Goal: Obtain resource: Obtain resource

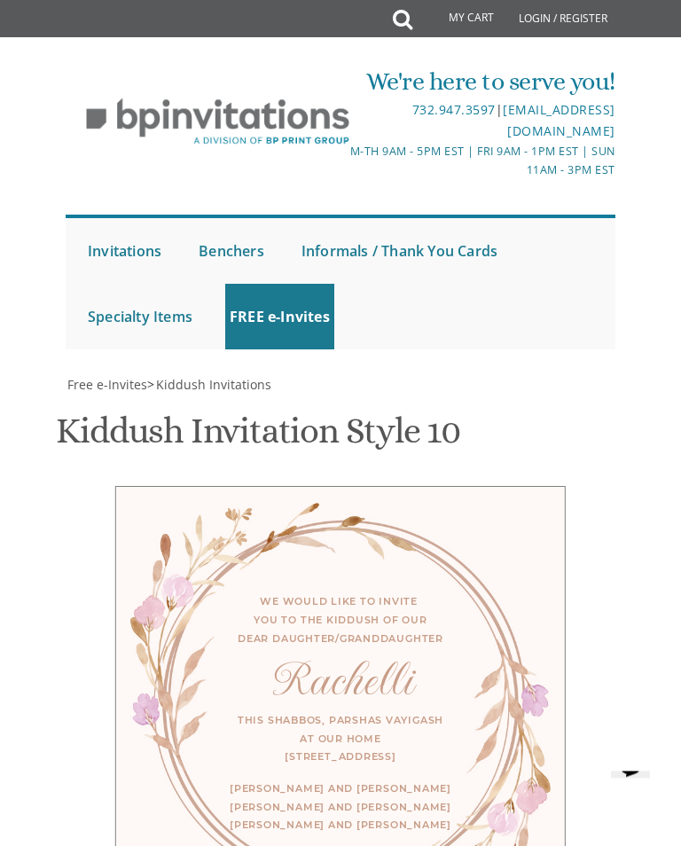
scroll to position [675, 0]
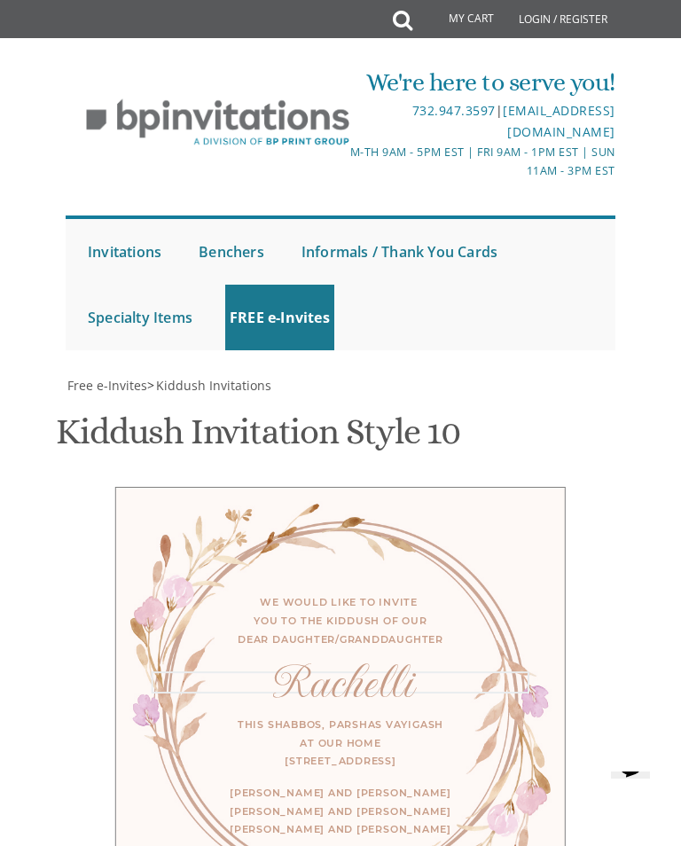
scroll to position [674, 0]
type textarea "R"
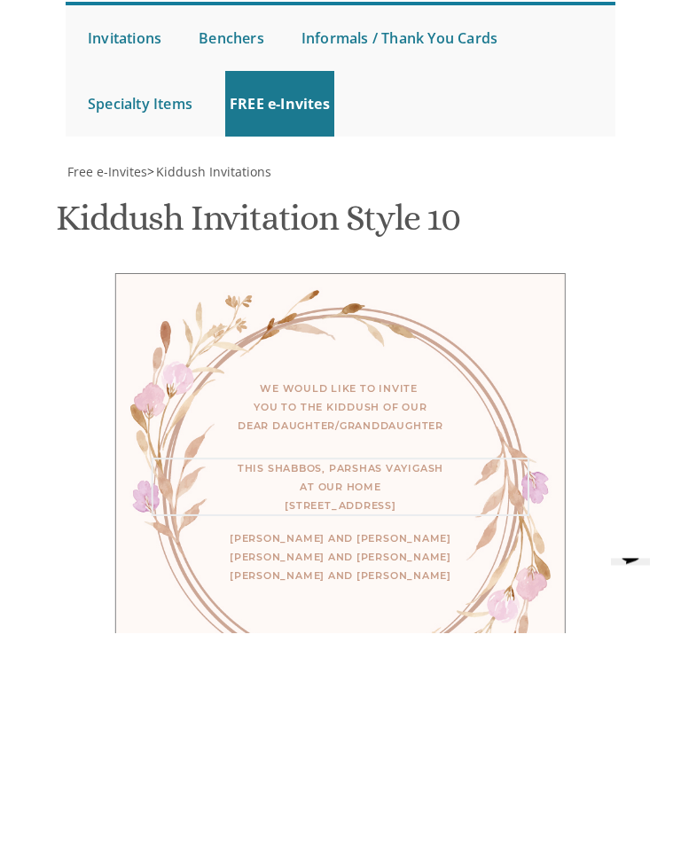
type textarea "This Shabbos, Parshas Vayiga at our home 120 Central Avenue, Lakewood, NJ"
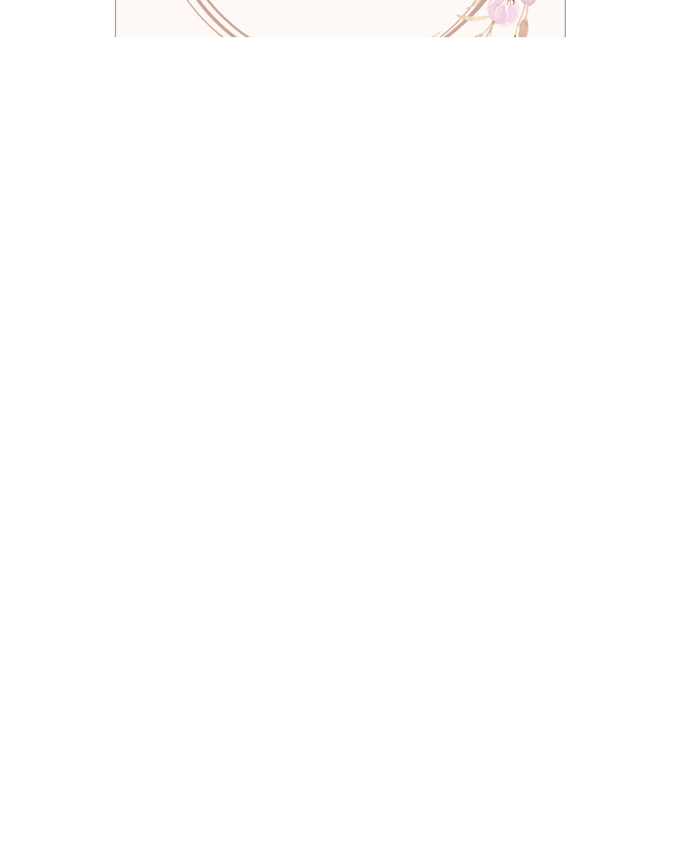
scroll to position [0, 0]
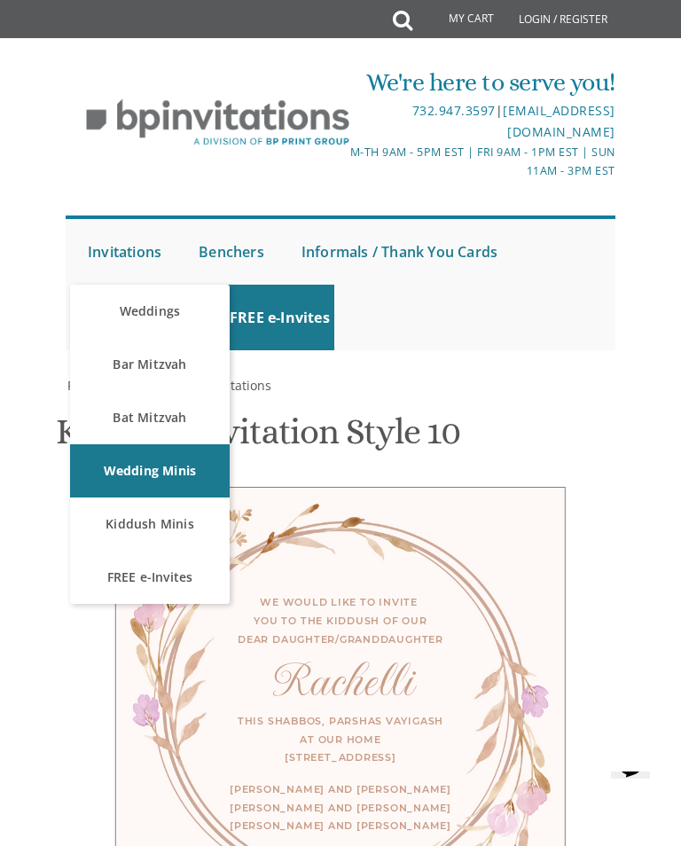
click at [172, 521] on link "Kiddush Minis" at bounding box center [150, 523] width 160 height 53
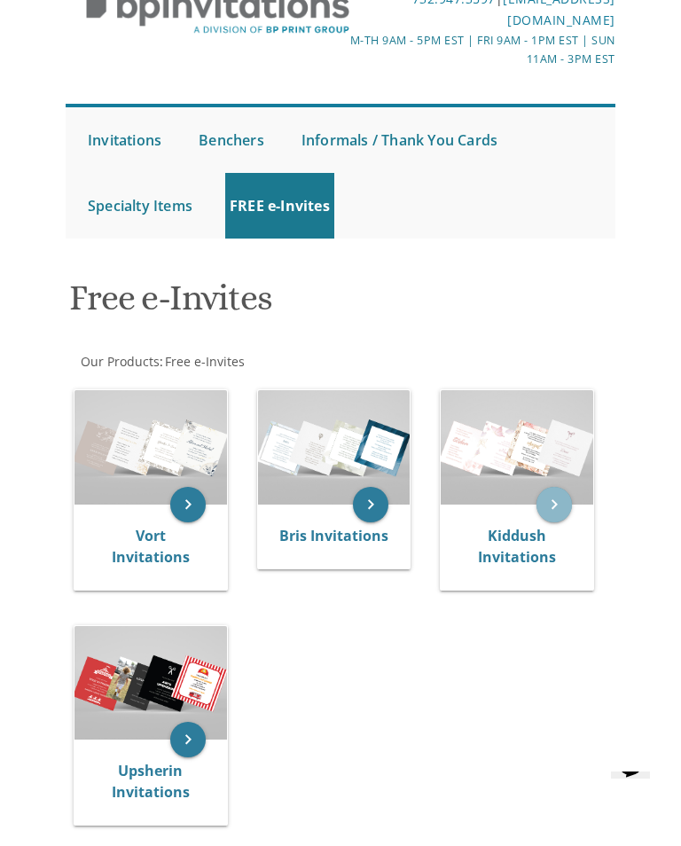
click at [558, 497] on icon "keyboard_arrow_right" at bounding box center [553, 504] width 35 height 35
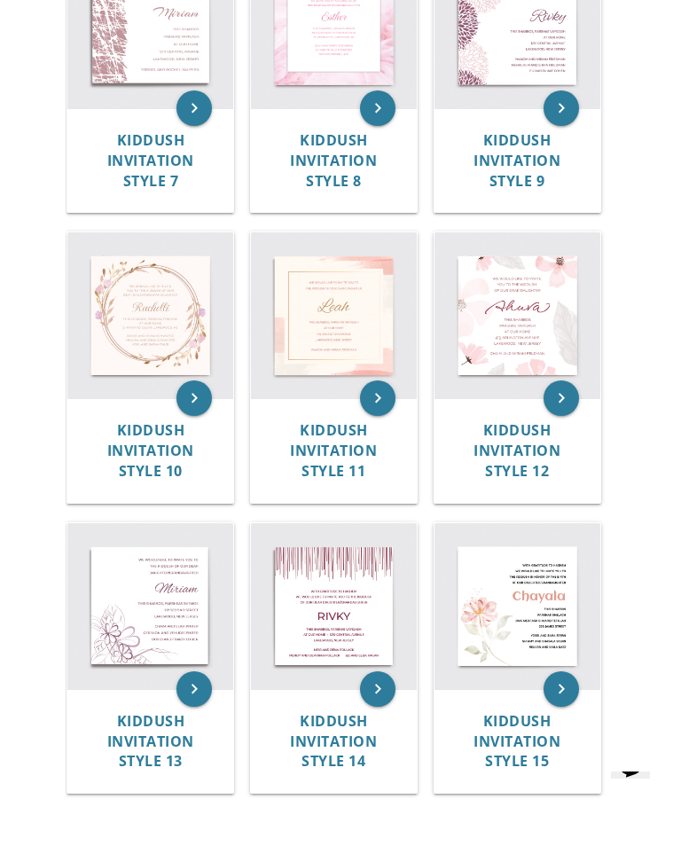
scroll to position [1132, 0]
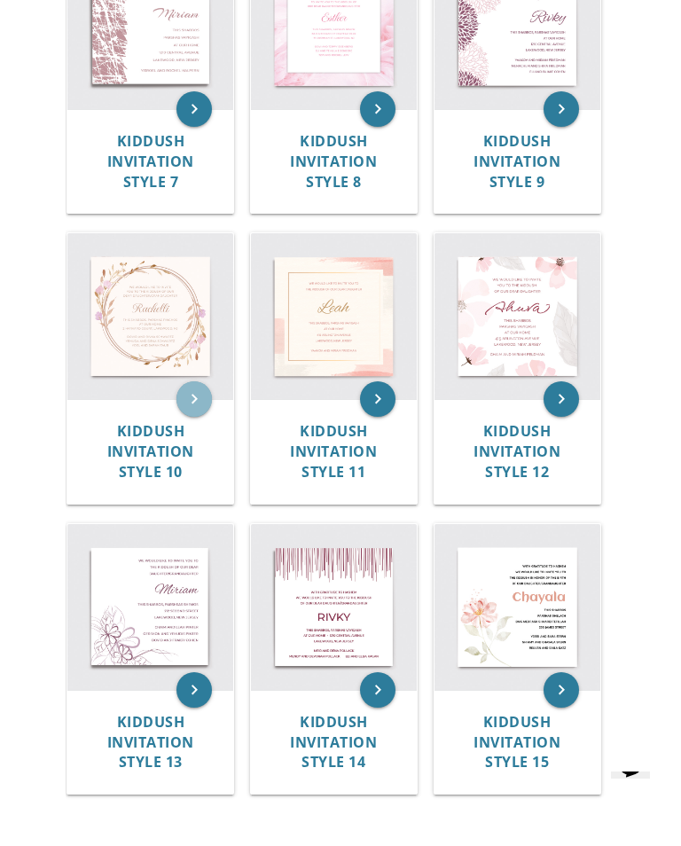
click at [210, 385] on icon "keyboard_arrow_right" at bounding box center [193, 398] width 35 height 35
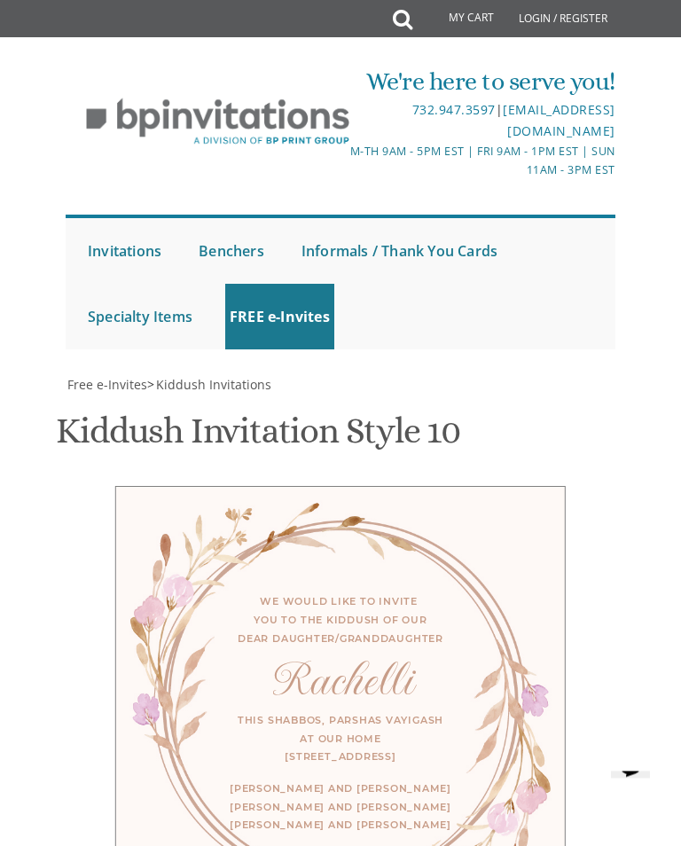
scroll to position [749, 0]
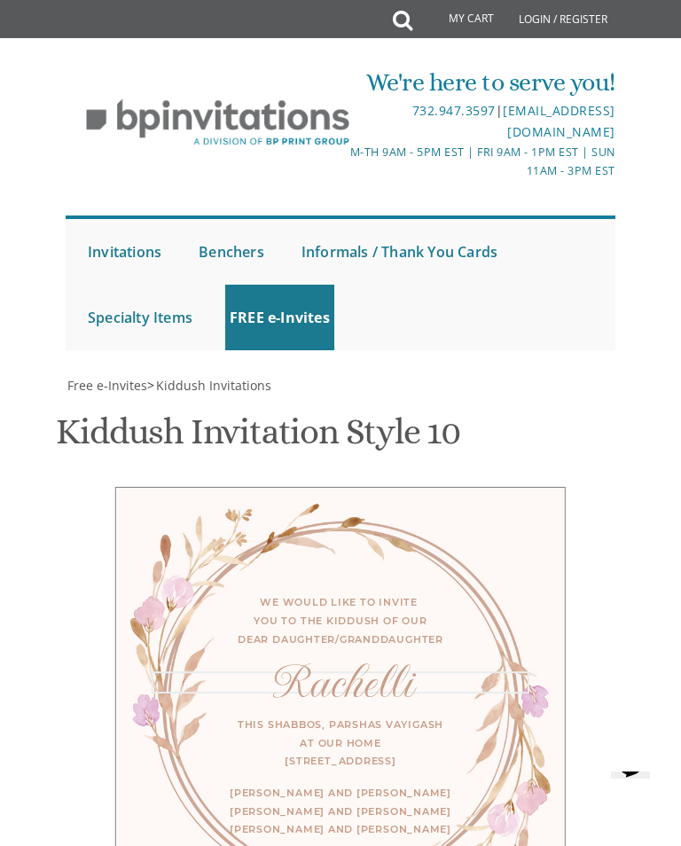
type textarea "R"
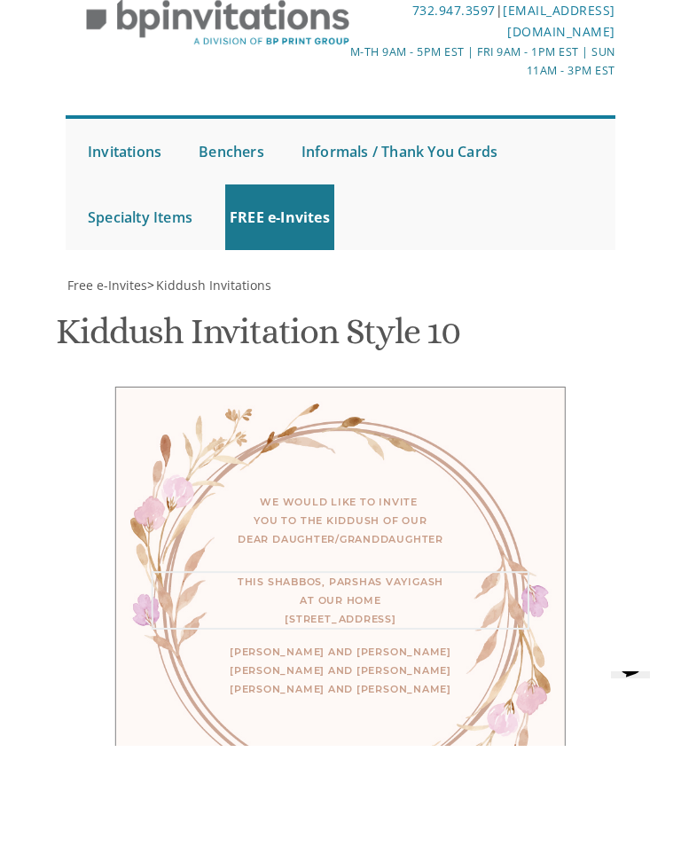
type textarea "This Shabbos, [PERSON_NAME] ראה at our home [STREET_ADDRESS][PERSON_NAME]"
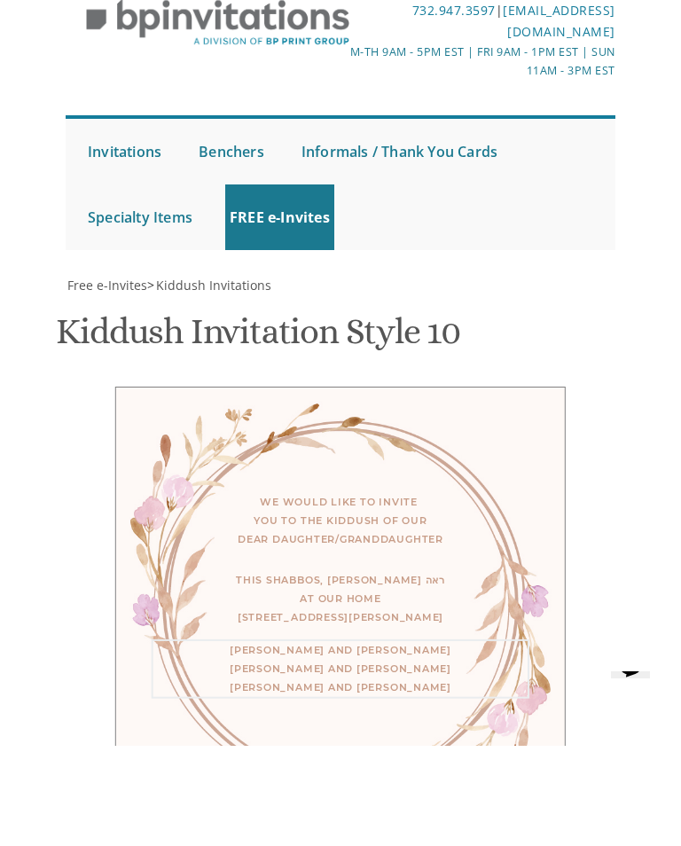
type textarea "Yaakov"
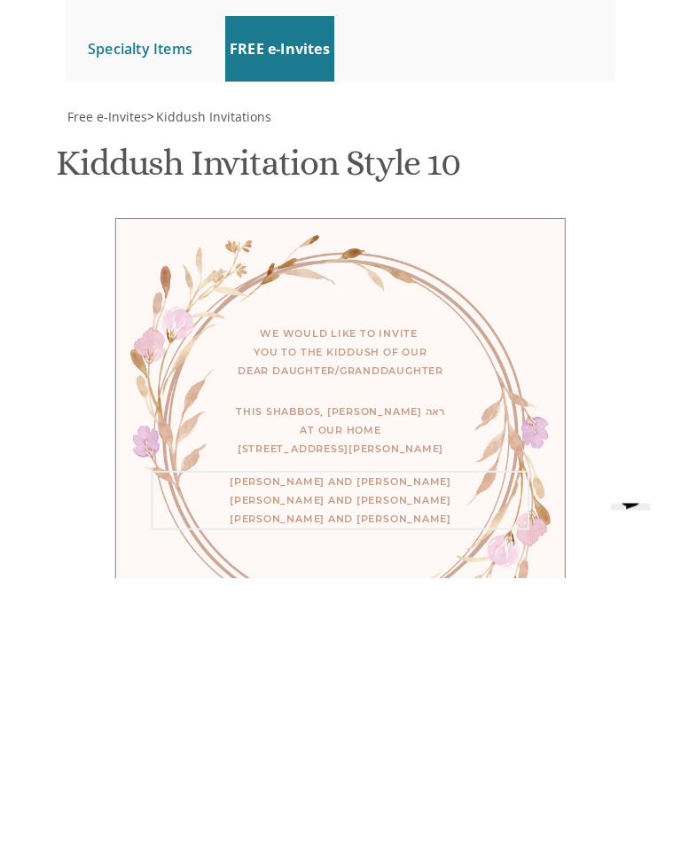
type textarea "Family [PERSON_NAME] Family [PERSON_NAME]"
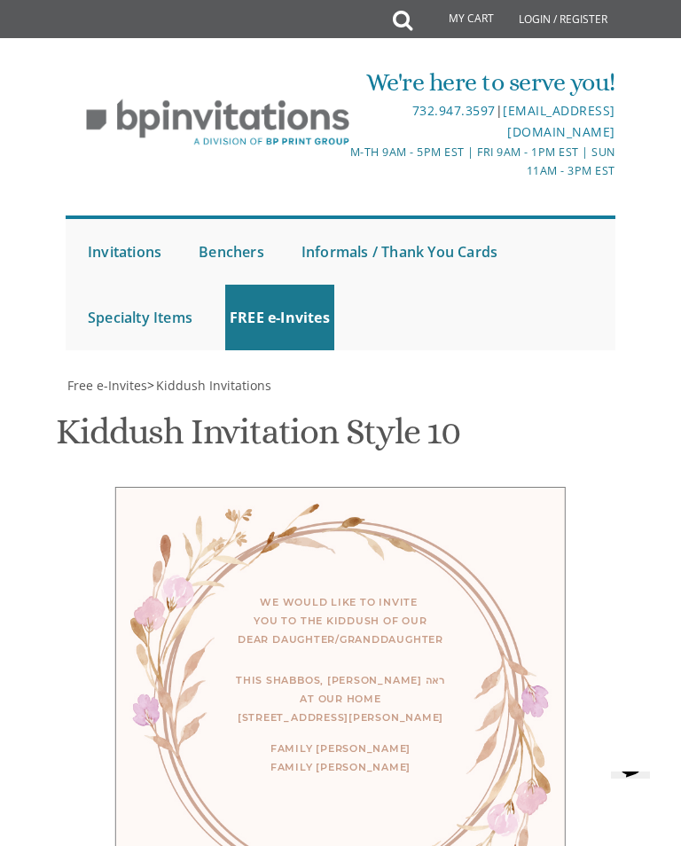
type input "[EMAIL_ADDRESS][DOMAIN_NAME]"
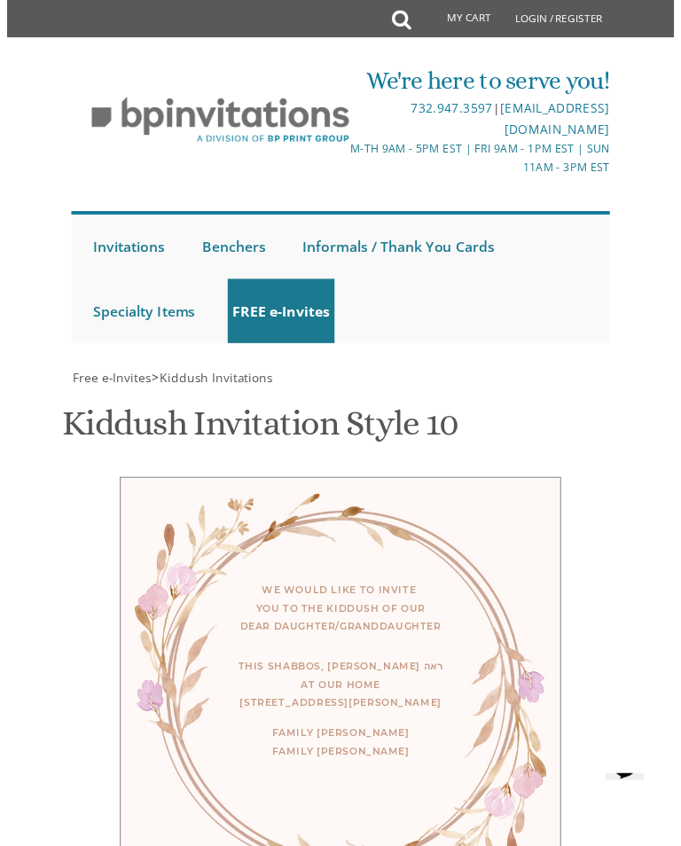
scroll to position [1045, 0]
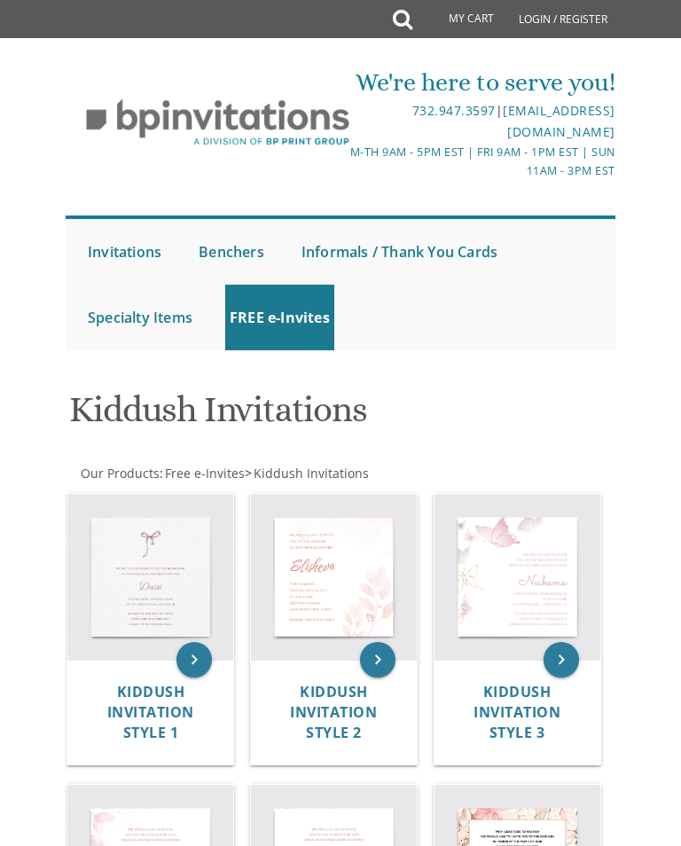
click at [533, 570] on img at bounding box center [518, 577] width 166 height 166
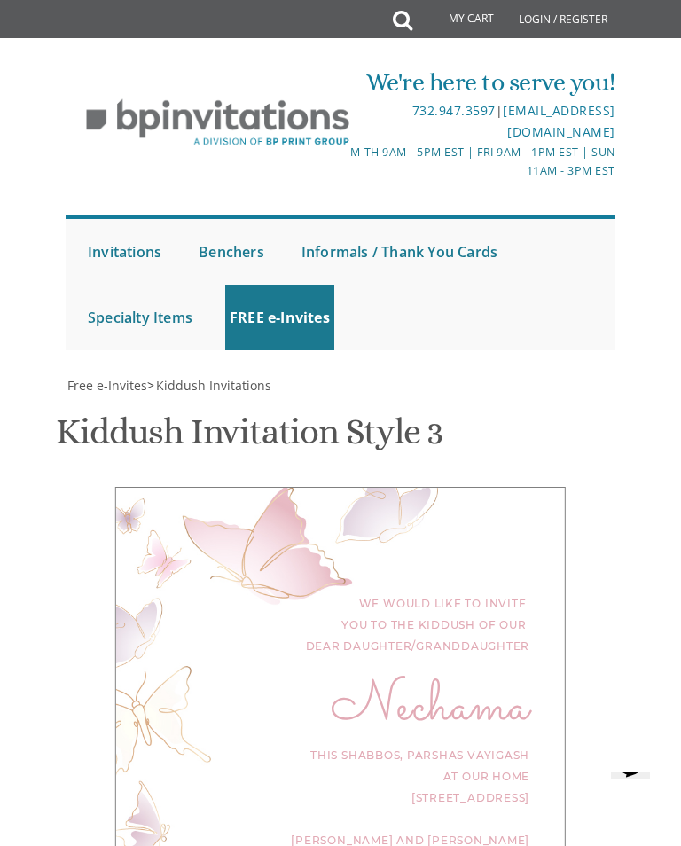
scroll to position [654, 0]
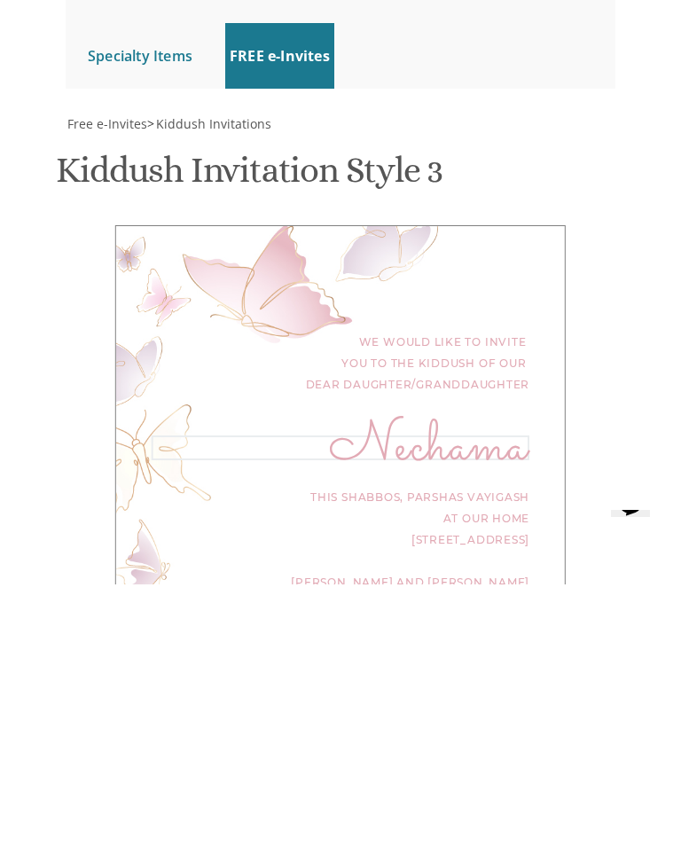
type textarea "N"
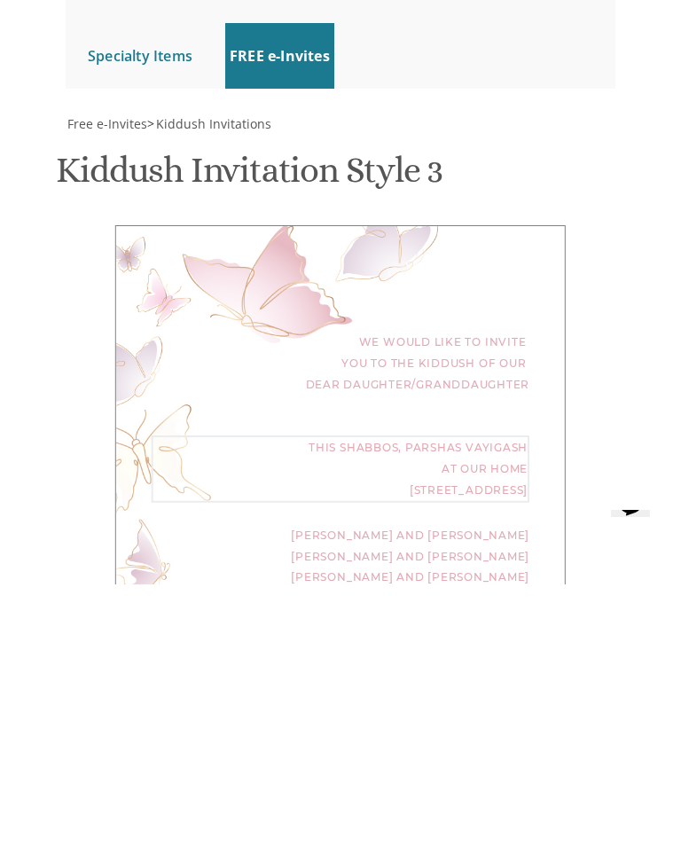
type textarea "This Shabbos, Parshas ראה at 98 Francis Place Spring Valley NY 10977"
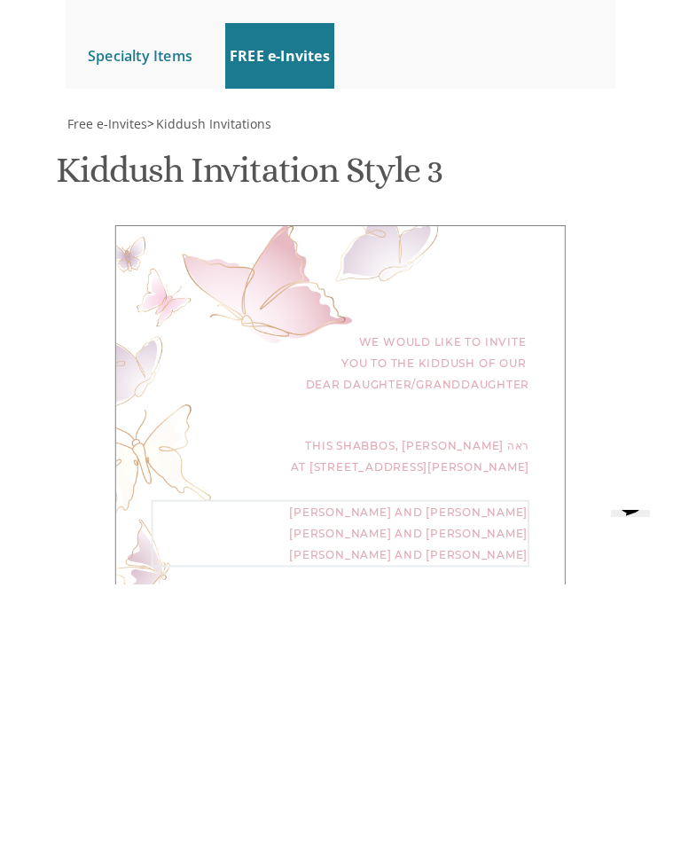
type textarea "Yaakov"
type textarea "Family [PERSON_NAME] Family [PERSON_NAME]"
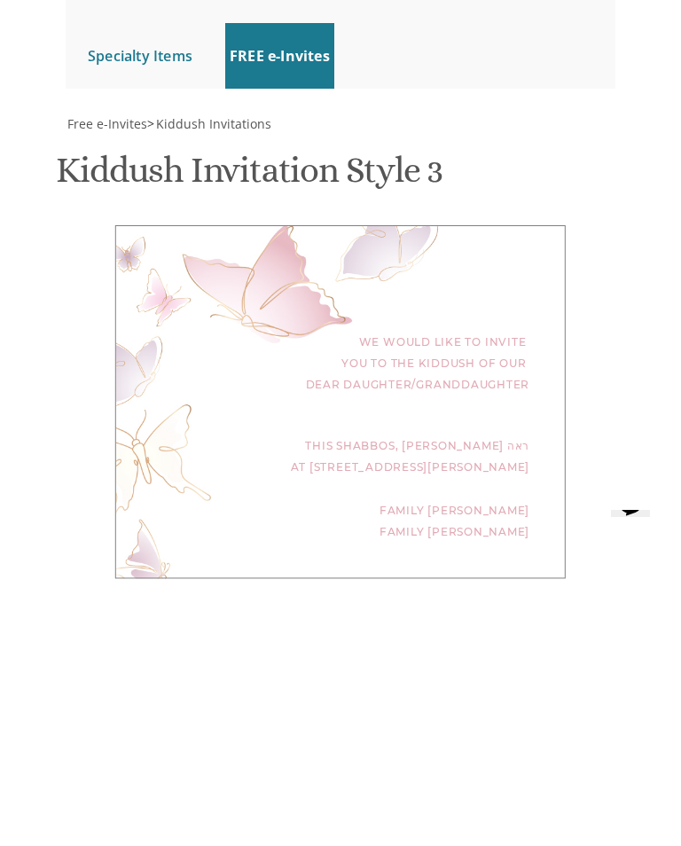
scroll to position [915, 0]
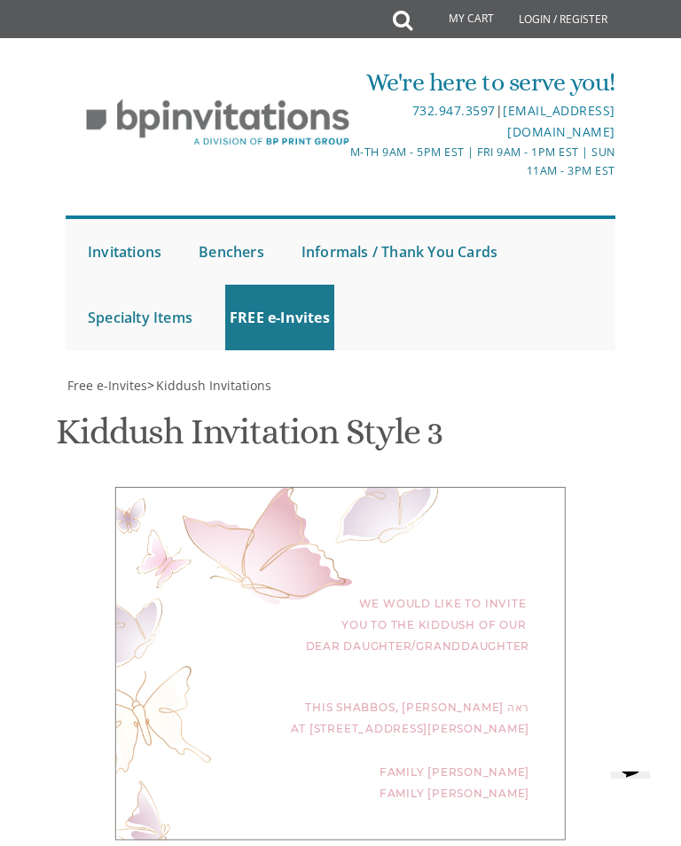
type input "[EMAIL_ADDRESS][DOMAIN_NAME]"
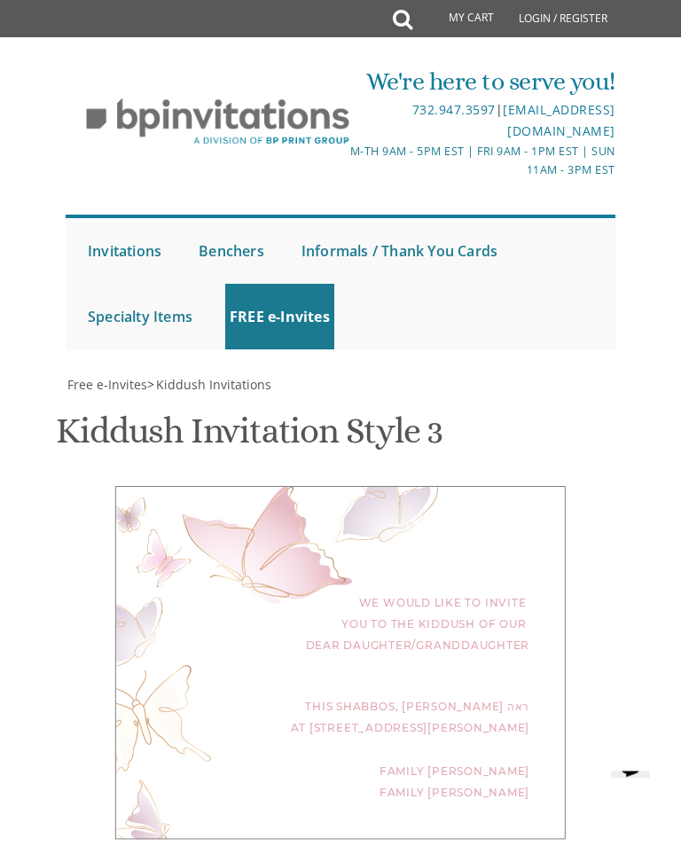
scroll to position [140, 0]
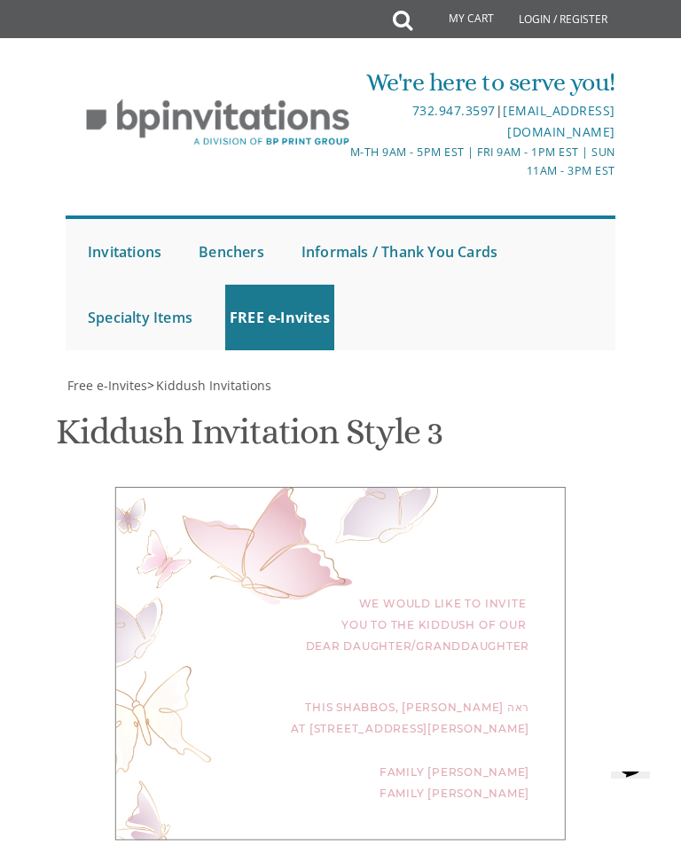
click at [514, 594] on div "We would like to invite you to the kiddush of our dear daughter/granddaughter" at bounding box center [341, 626] width 378 height 64
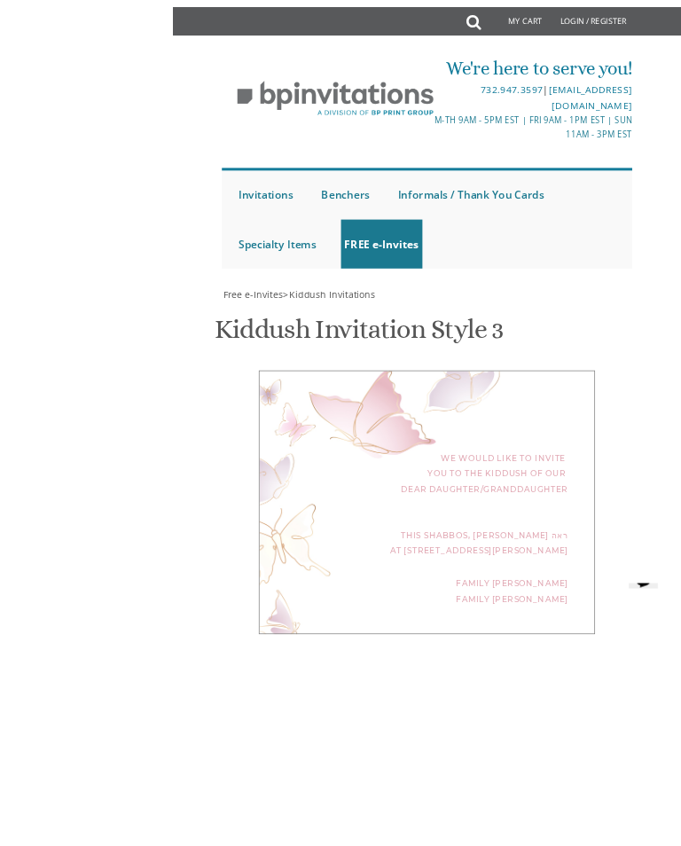
scroll to position [214, 0]
